Goal: Task Accomplishment & Management: Use online tool/utility

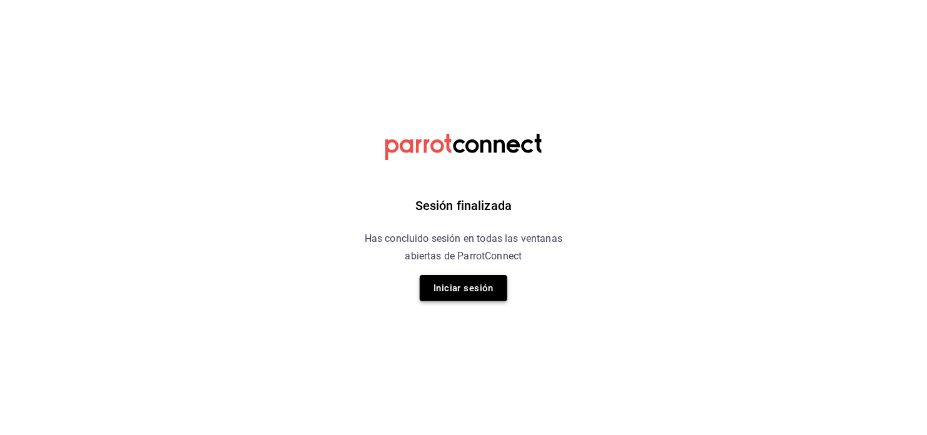
click at [430, 289] on button "Iniciar sesión" at bounding box center [464, 288] width 88 height 26
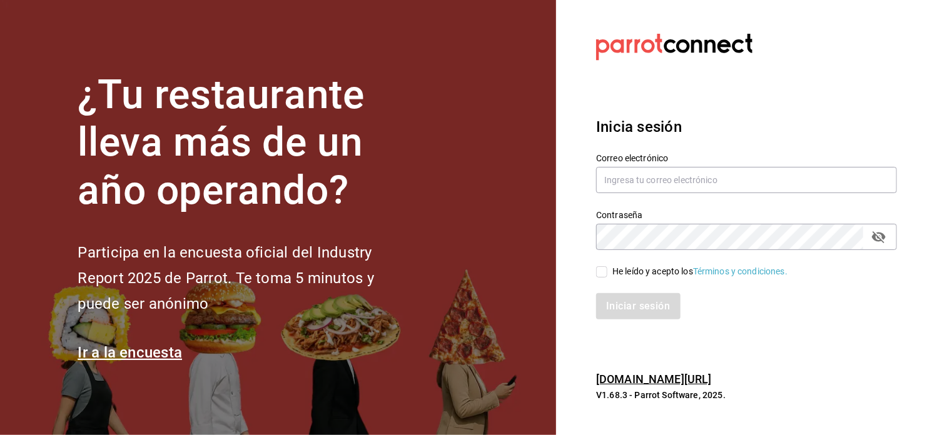
click at [710, 177] on input "text" at bounding box center [746, 180] width 301 height 26
type input "[EMAIL_ADDRESS][DOMAIN_NAME]"
click at [602, 272] on input "He leído y acepto los Términos y condiciones." at bounding box center [601, 272] width 11 height 11
checkbox input "true"
click at [636, 320] on div "Iniciar sesión" at bounding box center [746, 306] width 301 height 26
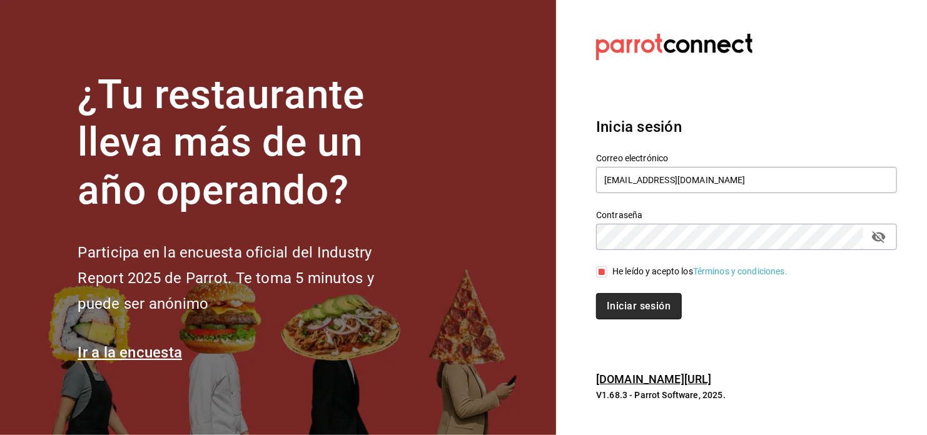
click at [638, 315] on button "Iniciar sesión" at bounding box center [638, 306] width 85 height 26
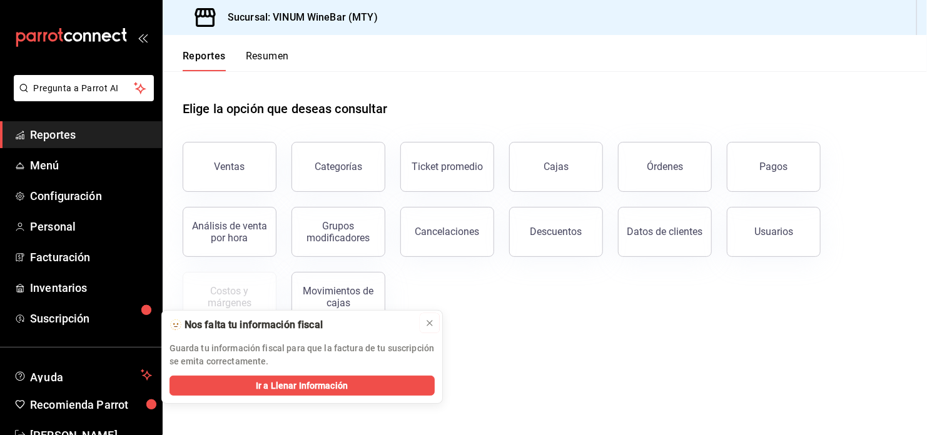
click at [425, 321] on icon at bounding box center [430, 323] width 10 height 10
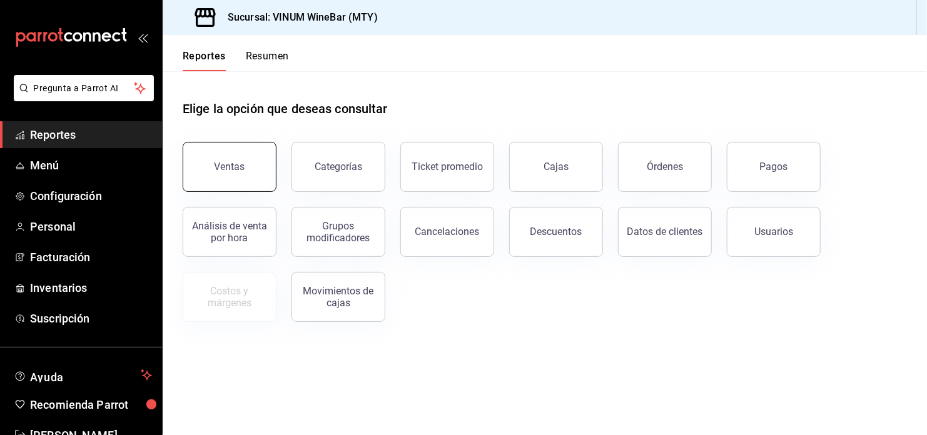
click at [236, 160] on button "Ventas" at bounding box center [230, 167] width 94 height 50
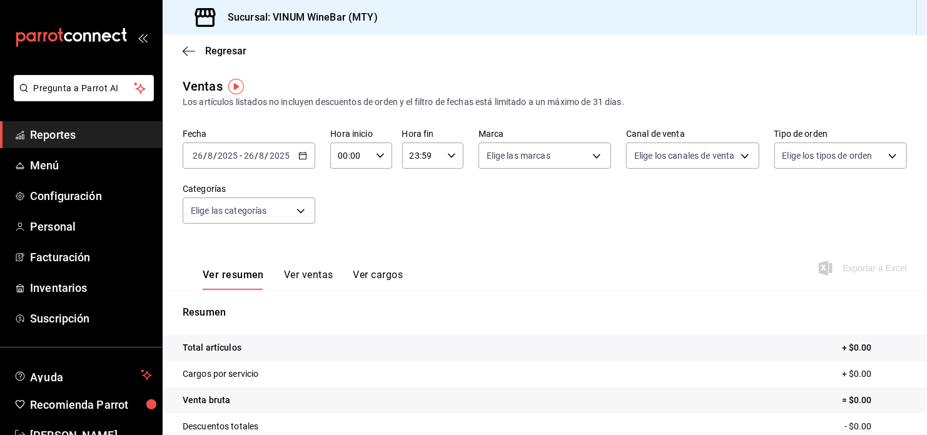
click at [306, 161] on div "[DATE] [DATE] - [DATE] [DATE]" at bounding box center [249, 156] width 133 height 26
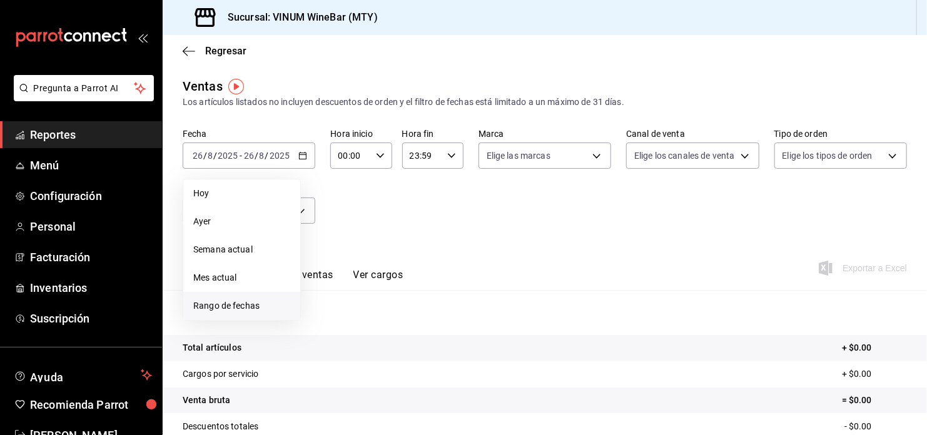
click at [292, 297] on li "Rango de fechas" at bounding box center [241, 306] width 117 height 28
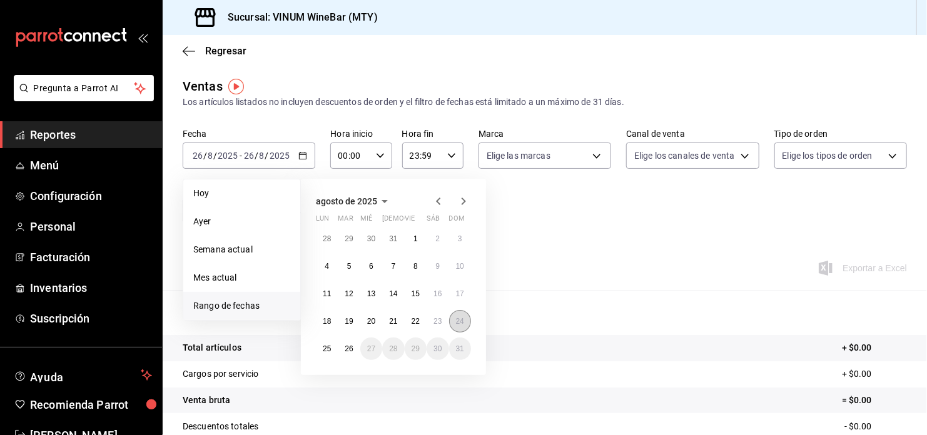
click at [466, 325] on button "24" at bounding box center [460, 321] width 22 height 23
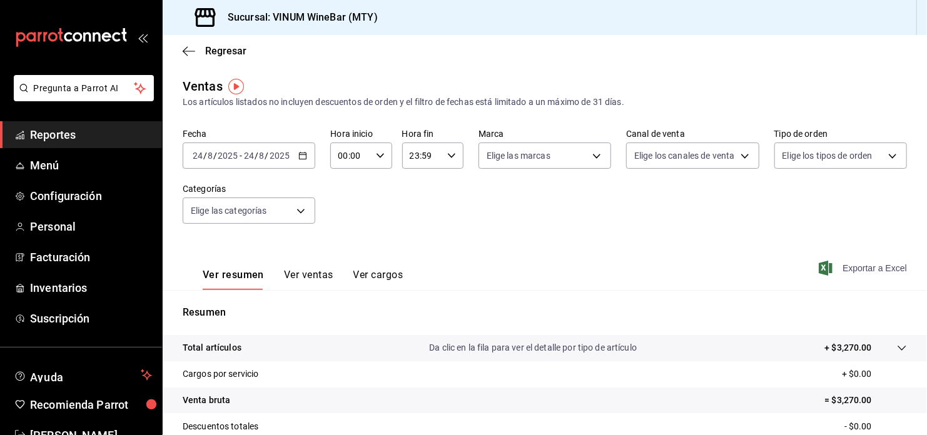
click at [853, 268] on span "Exportar a Excel" at bounding box center [864, 268] width 86 height 15
click at [295, 155] on div "[DATE] [DATE] - [DATE] [DATE]" at bounding box center [249, 156] width 133 height 26
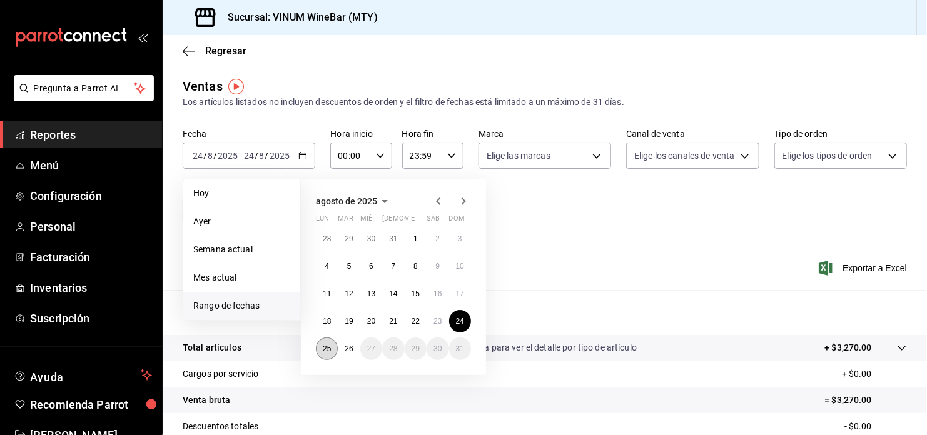
click at [330, 350] on abbr "25" at bounding box center [327, 349] width 8 height 9
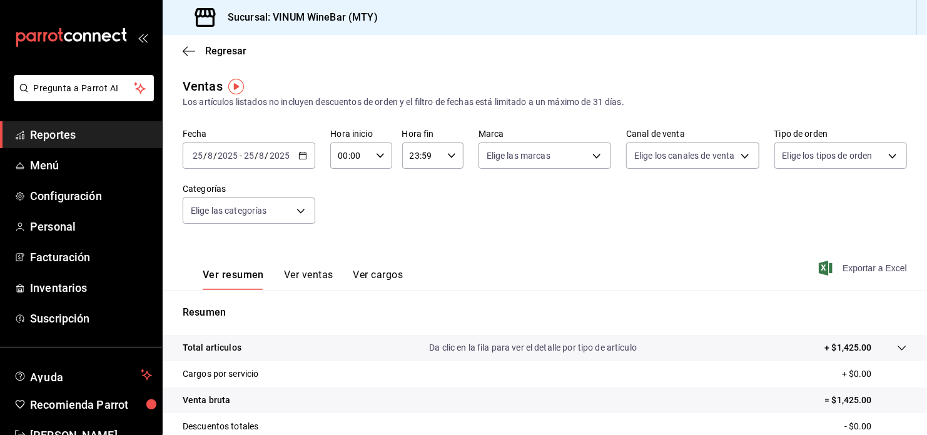
click at [850, 272] on span "Exportar a Excel" at bounding box center [864, 268] width 86 height 15
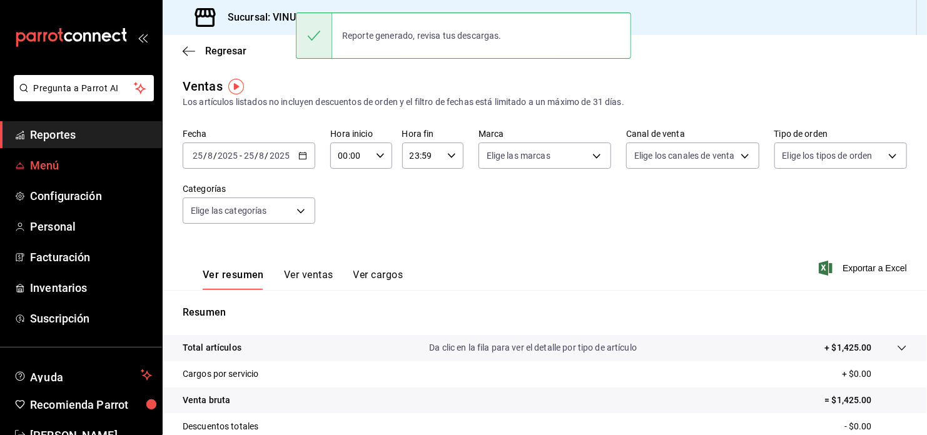
click at [59, 161] on span "Menú" at bounding box center [91, 165] width 122 height 17
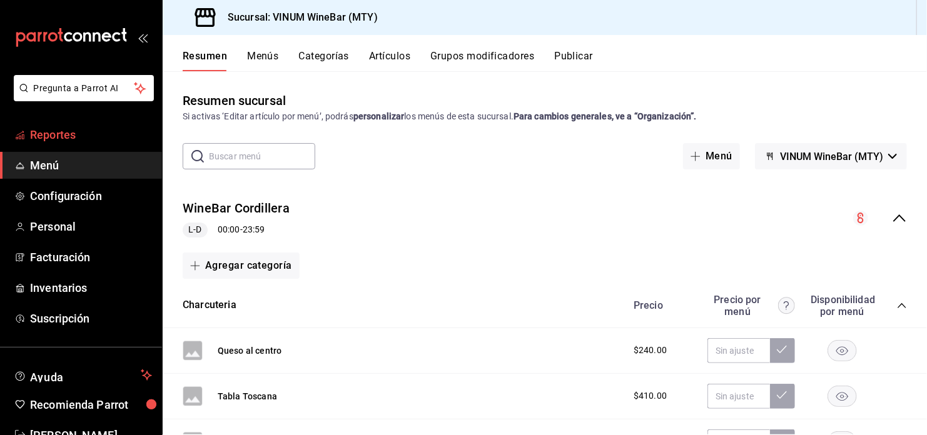
click at [84, 135] on span "Reportes" at bounding box center [91, 134] width 122 height 17
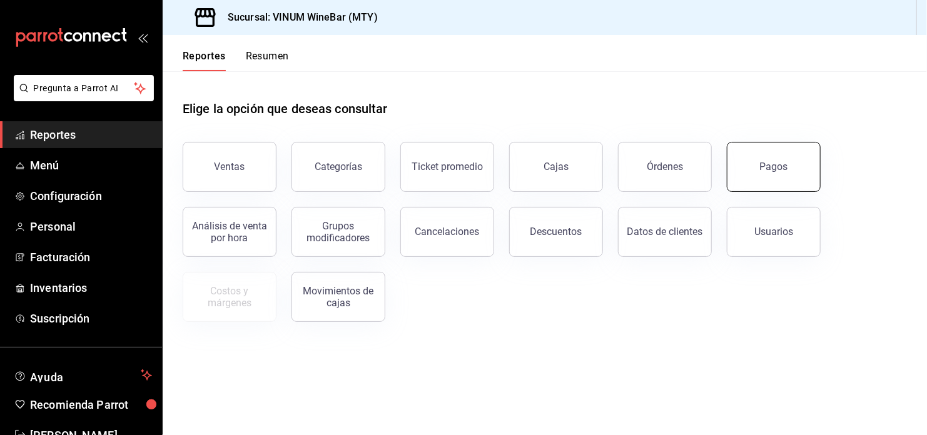
click at [750, 168] on button "Pagos" at bounding box center [774, 167] width 94 height 50
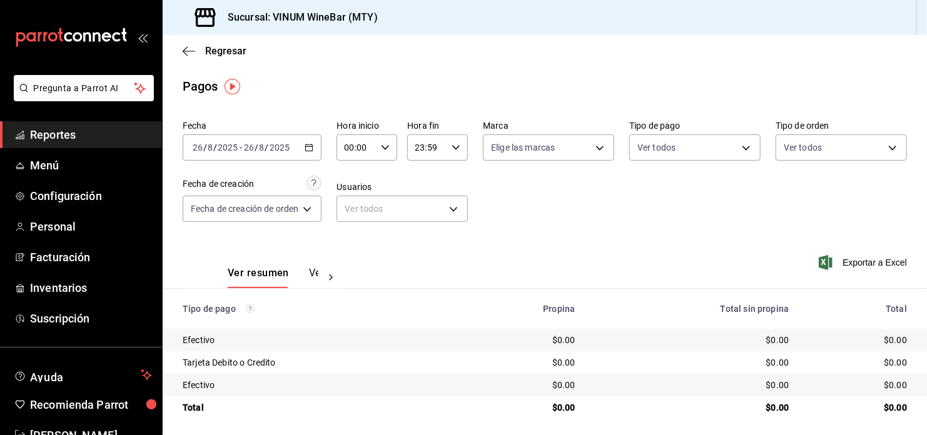
click at [313, 143] on icon "button" at bounding box center [309, 147] width 9 height 9
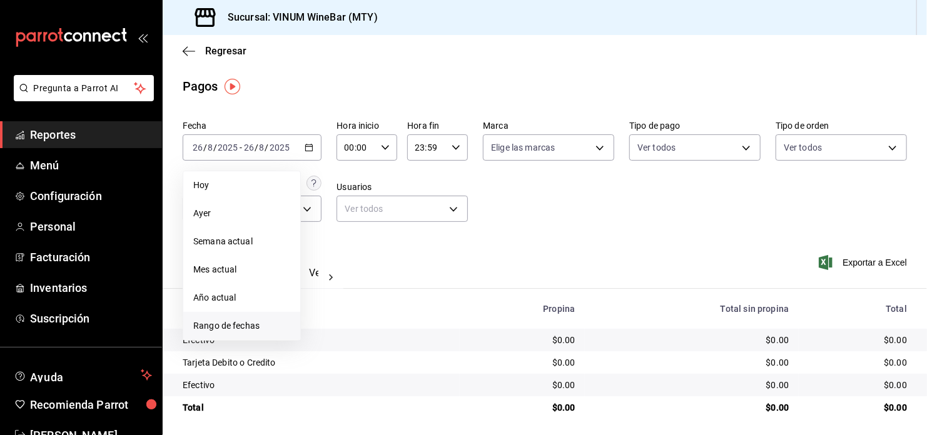
click at [260, 325] on span "Rango de fechas" at bounding box center [241, 326] width 97 height 13
click at [585, 199] on div "Fecha [DATE] [DATE] - [DATE] [DATE] [DATE] [DATE] Semana actual Mes actual Año …" at bounding box center [545, 176] width 724 height 121
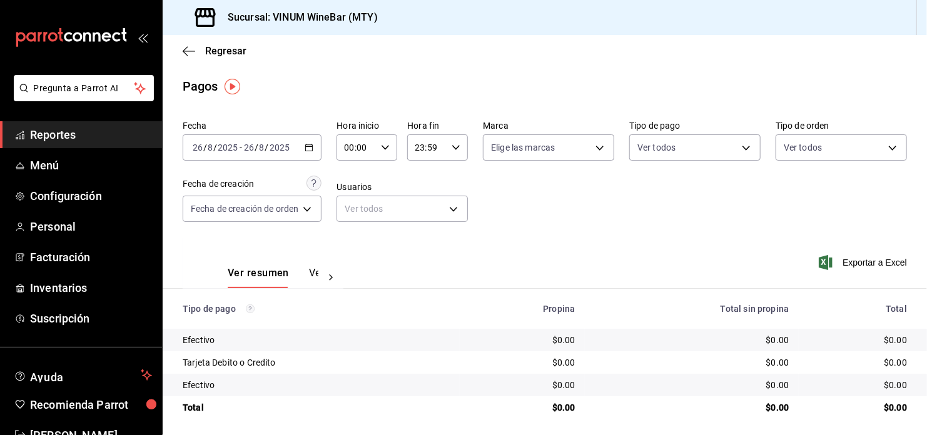
click at [304, 153] on div "[DATE] [DATE] - [DATE] [DATE]" at bounding box center [252, 148] width 139 height 26
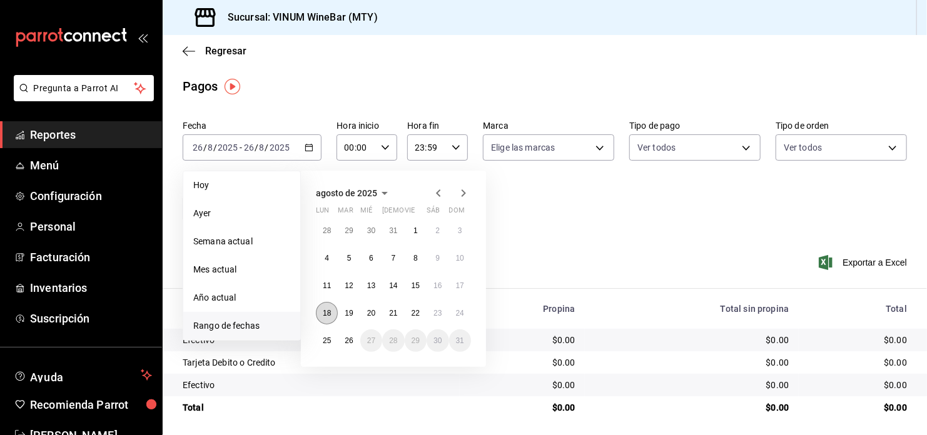
click at [327, 314] on abbr "18" at bounding box center [327, 313] width 8 height 9
click at [467, 309] on button "24" at bounding box center [460, 313] width 22 height 23
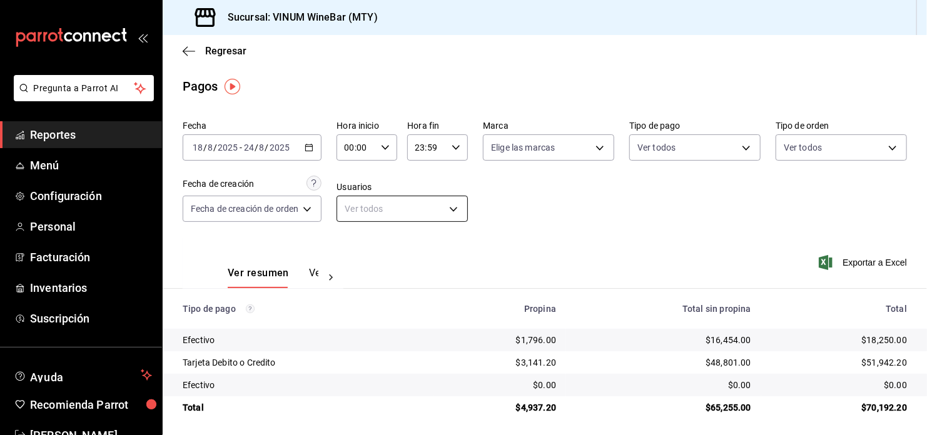
scroll to position [4, 0]
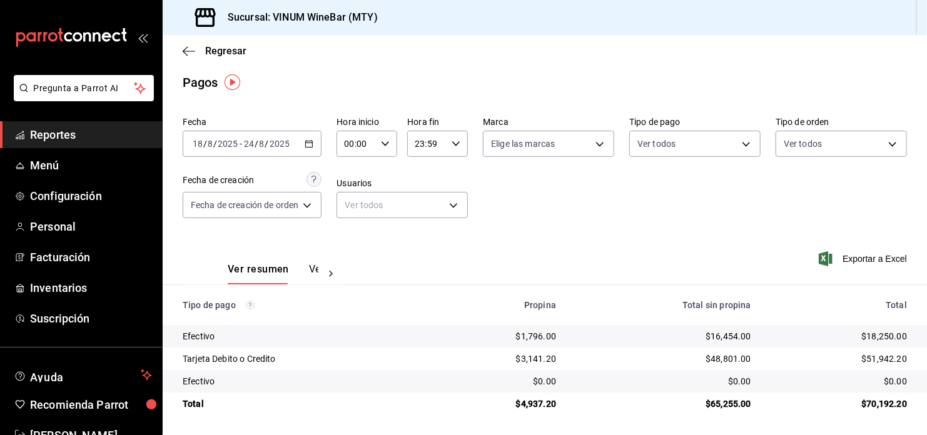
click at [71, 133] on span "Reportes" at bounding box center [91, 134] width 122 height 17
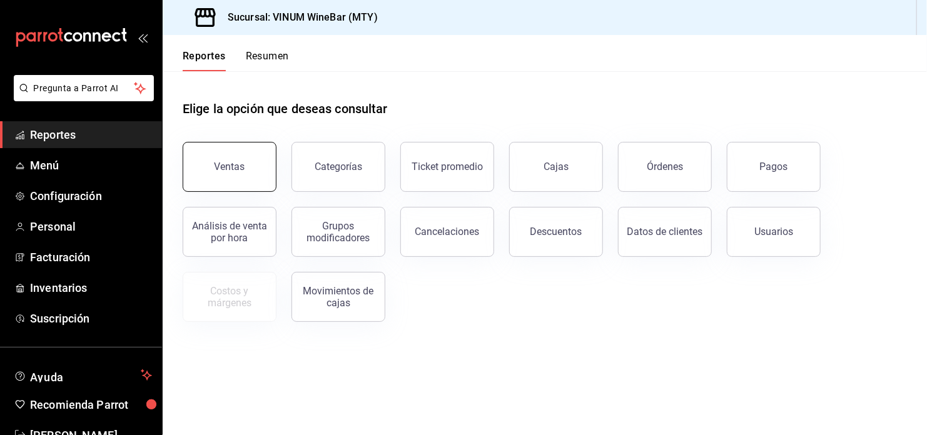
click at [222, 166] on div "Ventas" at bounding box center [230, 167] width 31 height 12
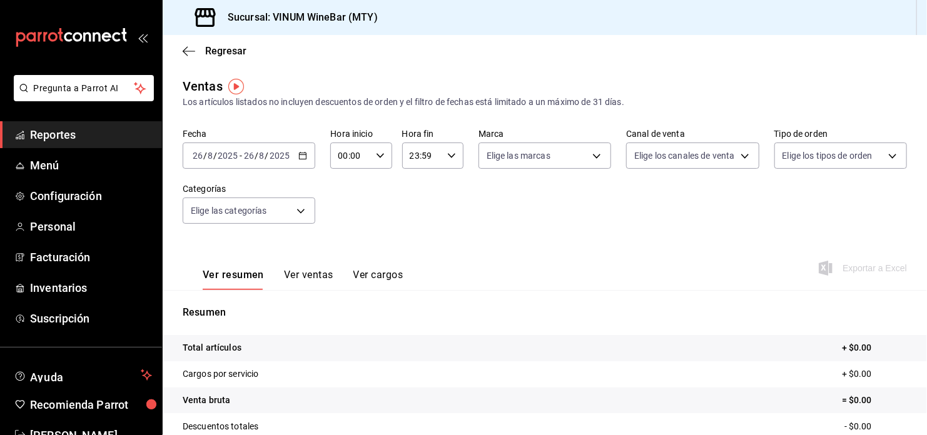
click at [302, 158] on icon "button" at bounding box center [302, 155] width 9 height 9
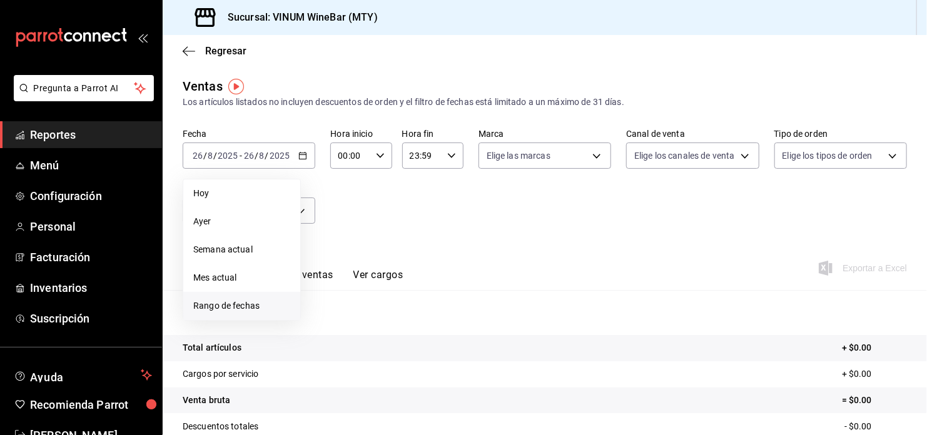
click at [235, 305] on span "Rango de fechas" at bounding box center [241, 306] width 97 height 13
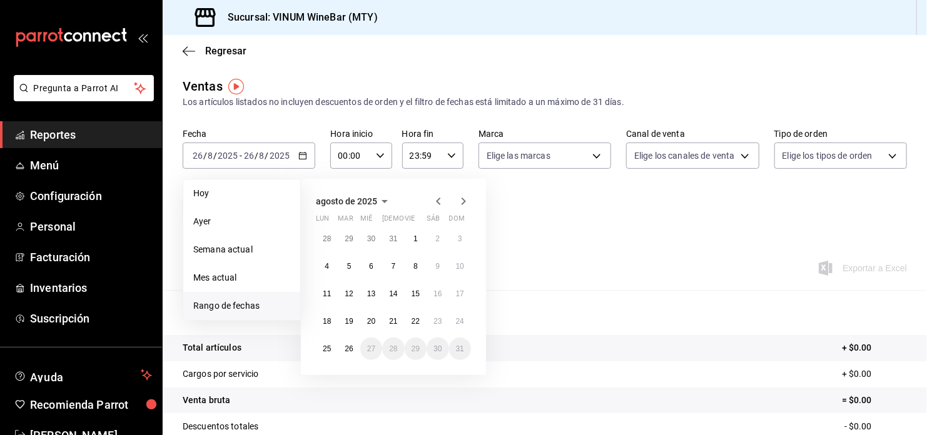
click at [441, 206] on icon "button" at bounding box center [438, 201] width 15 height 15
click at [418, 325] on button "25" at bounding box center [416, 321] width 22 height 23
click at [464, 203] on icon "button" at bounding box center [464, 202] width 4 height 8
click at [464, 318] on button "24" at bounding box center [460, 321] width 22 height 23
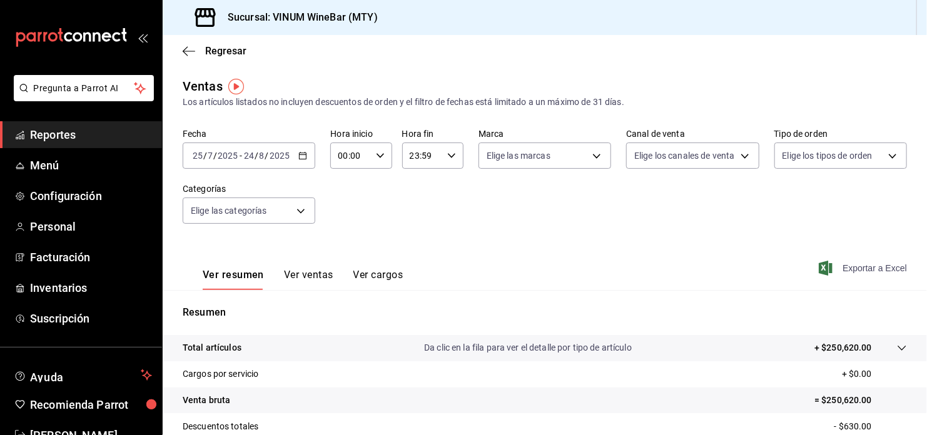
click at [880, 270] on span "Exportar a Excel" at bounding box center [864, 268] width 86 height 15
click at [310, 156] on div "[DATE] [DATE] - [DATE] [DATE]" at bounding box center [249, 156] width 133 height 26
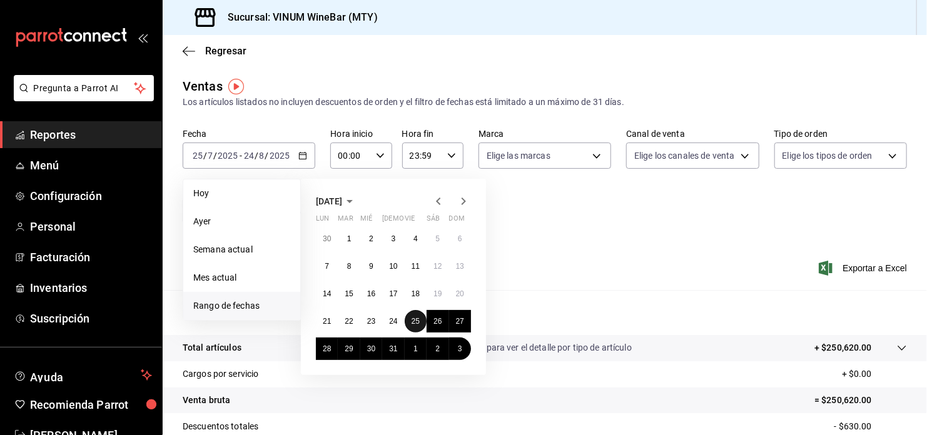
click at [417, 318] on abbr "25" at bounding box center [416, 321] width 8 height 9
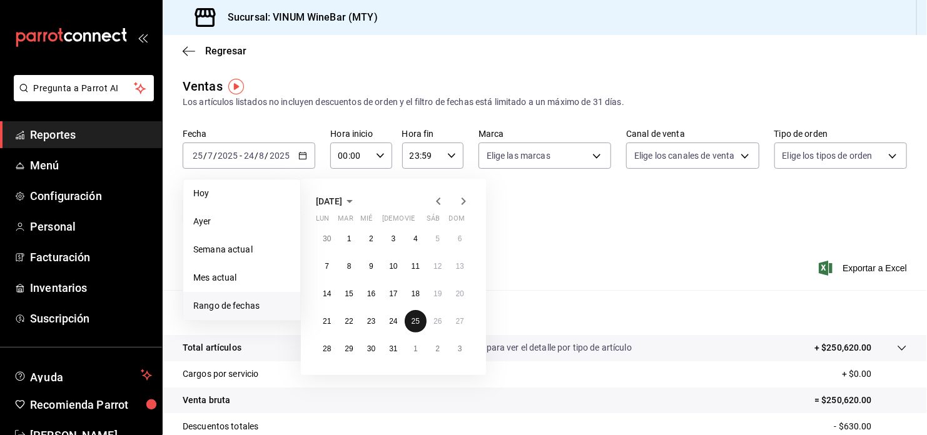
click at [417, 318] on abbr "25" at bounding box center [416, 321] width 8 height 9
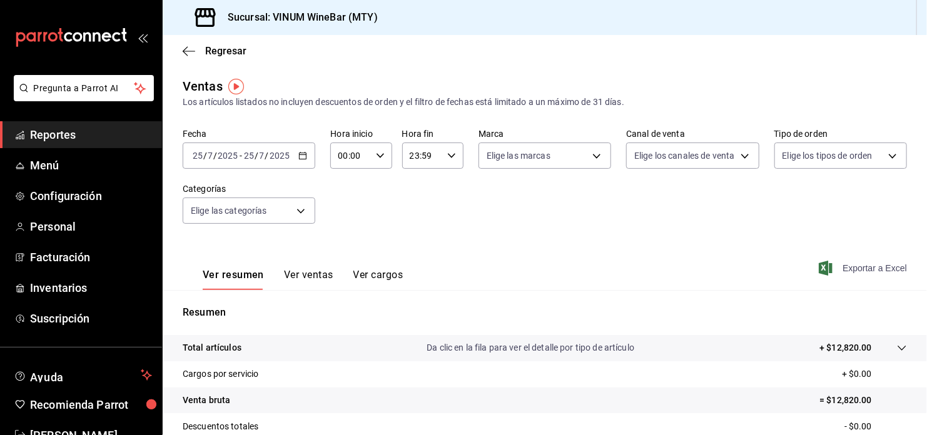
click at [849, 269] on span "Exportar a Excel" at bounding box center [864, 268] width 86 height 15
